Goal: Information Seeking & Learning: Learn about a topic

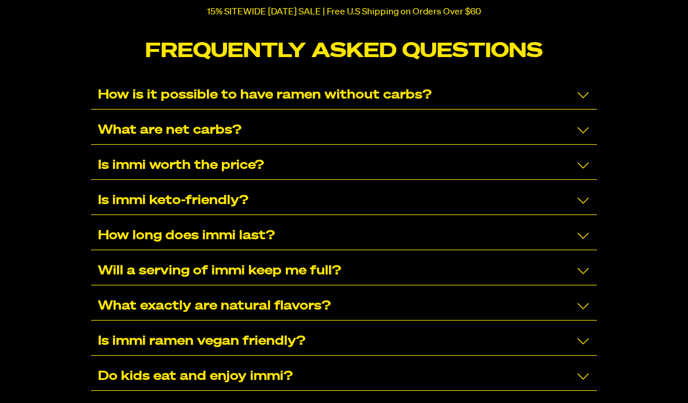
scroll to position [5915, 0]
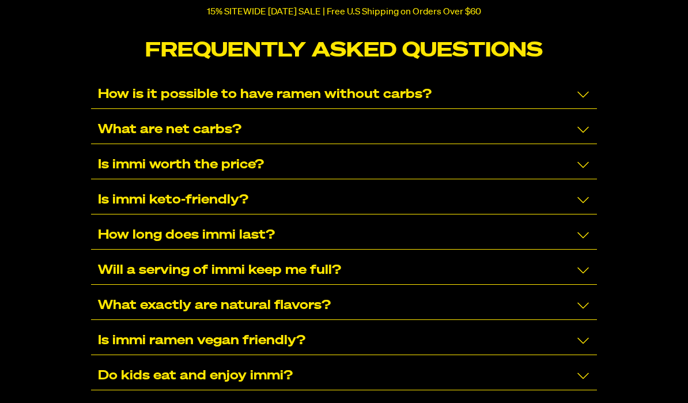
click at [577, 207] on icon "Collapse/Expand" at bounding box center [583, 200] width 14 height 14
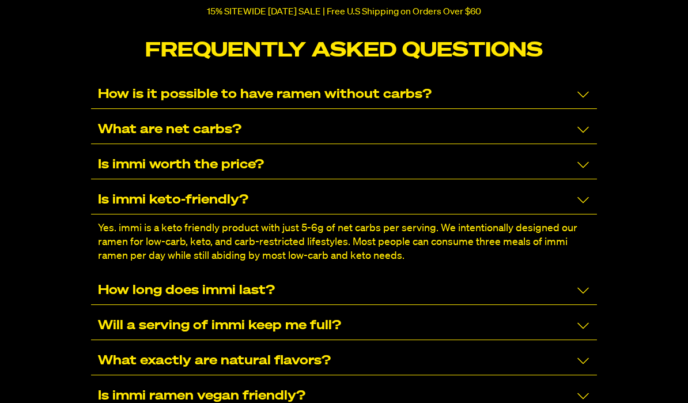
click at [592, 101] on div "How is it possible to have ramen without carbs?" at bounding box center [344, 95] width 506 height 28
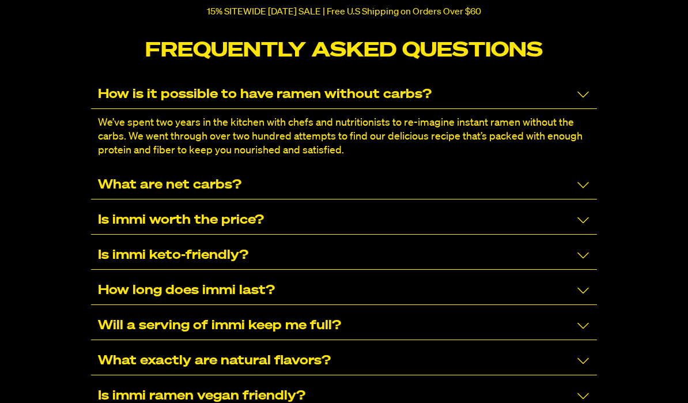
click at [584, 192] on icon "Collapse/Expand" at bounding box center [583, 185] width 14 height 14
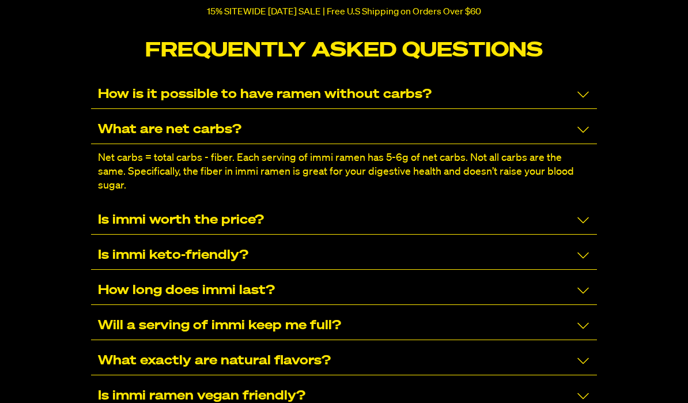
click at [546, 280] on div "How long does immi last?" at bounding box center [344, 291] width 506 height 28
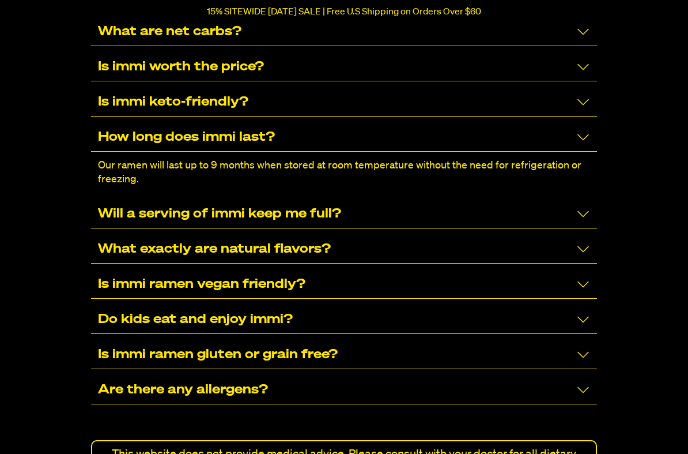
scroll to position [6013, 0]
click at [588, 252] on icon "Collapse/Expand" at bounding box center [583, 249] width 14 height 14
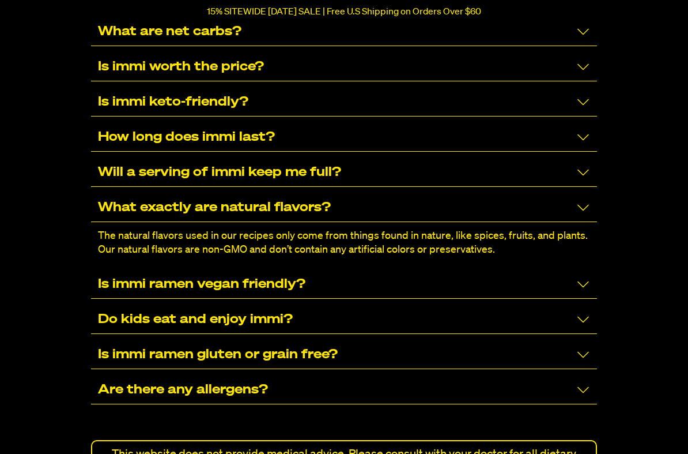
click at [519, 292] on div "Is immi ramen vegan friendly?" at bounding box center [344, 284] width 506 height 28
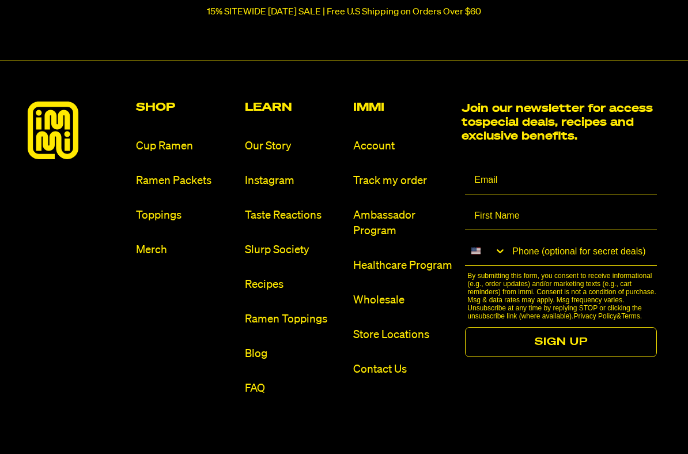
scroll to position [6718, 0]
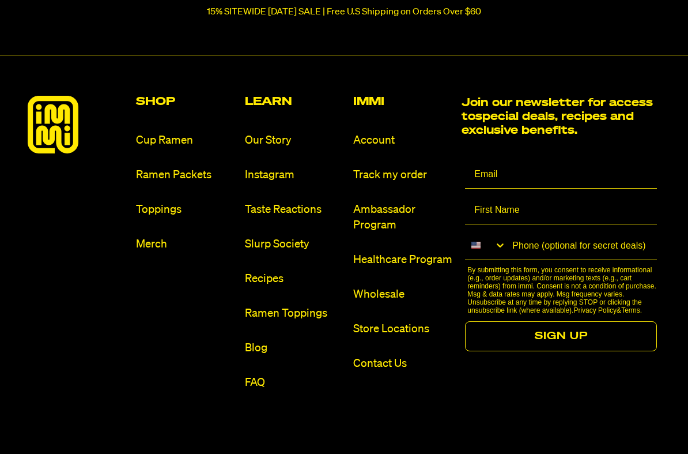
click at [250, 380] on link "FAQ" at bounding box center [294, 383] width 99 height 16
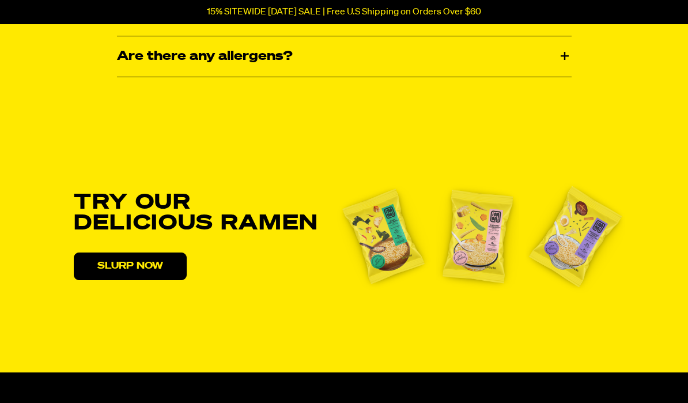
scroll to position [2121, 0]
